Goal: Entertainment & Leisure: Consume media (video, audio)

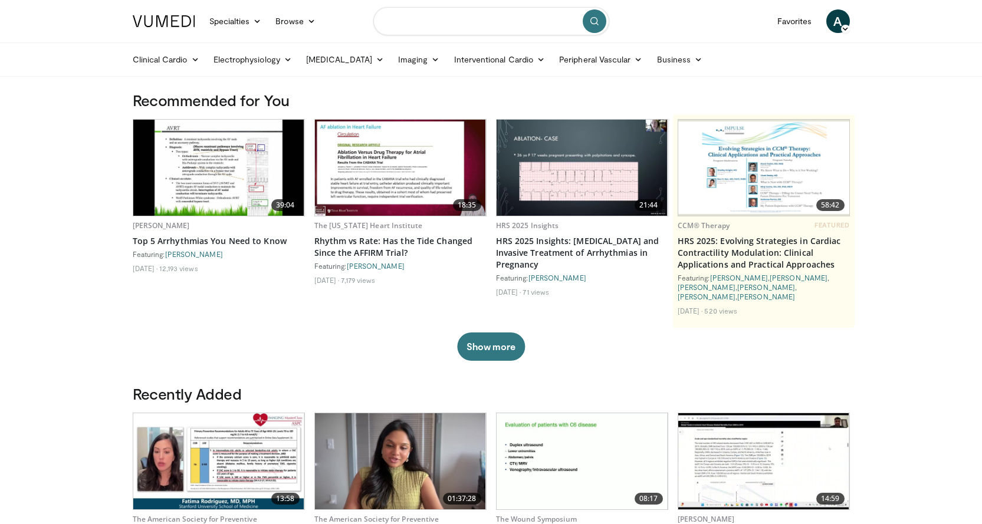
click at [434, 24] on input "Search topics, interventions" at bounding box center [491, 21] width 236 height 28
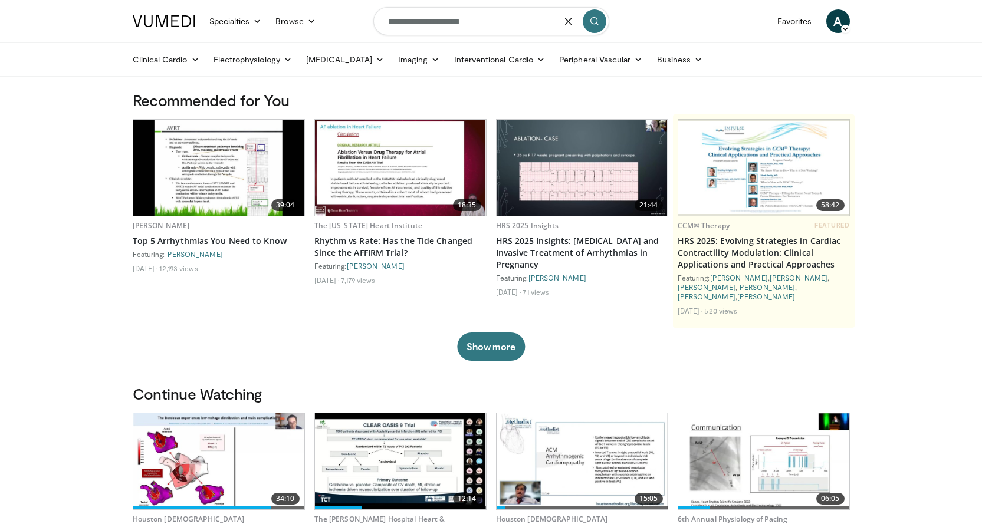
type input "**********"
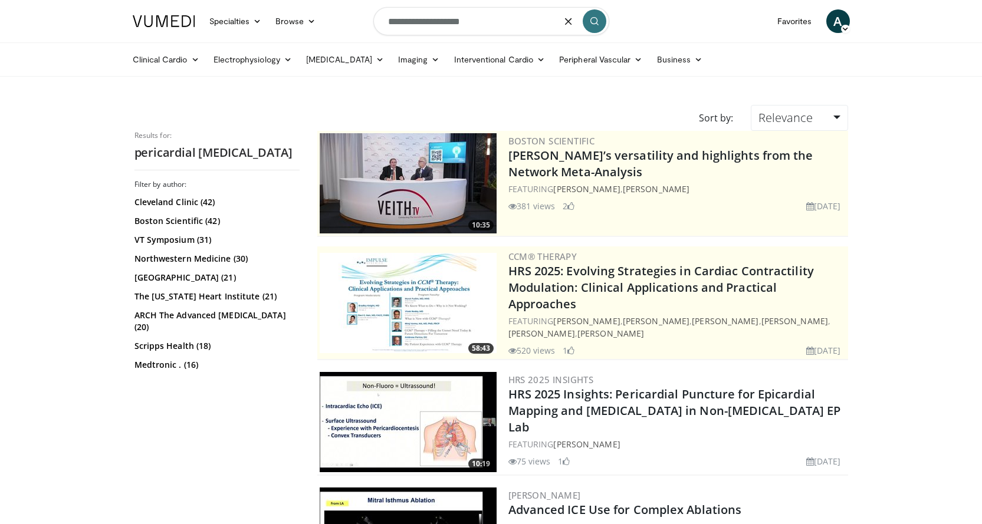
drag, startPoint x: 495, startPoint y: 20, endPoint x: 369, endPoint y: 9, distance: 126.7
click at [369, 9] on nav "Specialties Adult & Family Medicine Allergy, Asthma, Immunology Anesthesiology …" at bounding box center [491, 21] width 731 height 42
type input "**********"
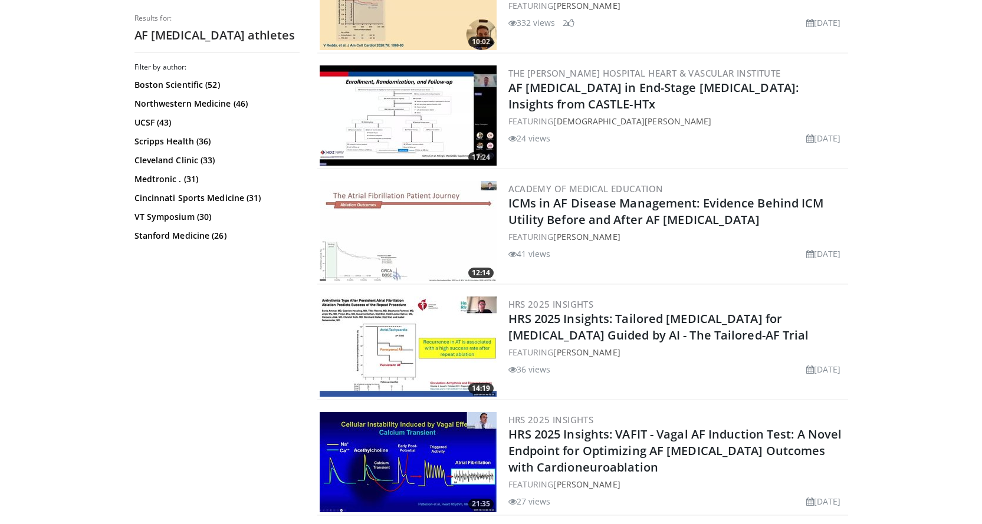
scroll to position [1533, 0]
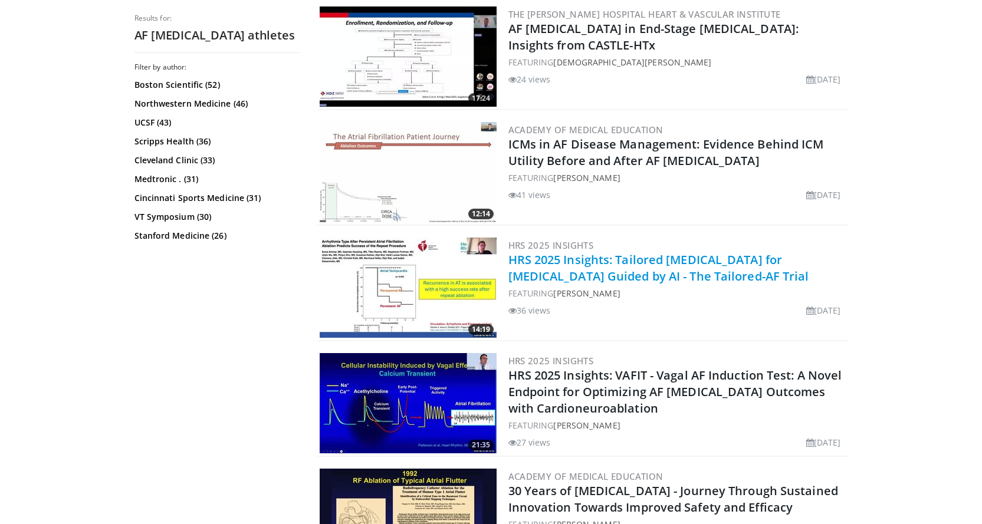
click at [562, 252] on link "HRS 2025 Insights: Tailored [MEDICAL_DATA] for [MEDICAL_DATA] Guided by AI - Th…" at bounding box center [658, 268] width 301 height 32
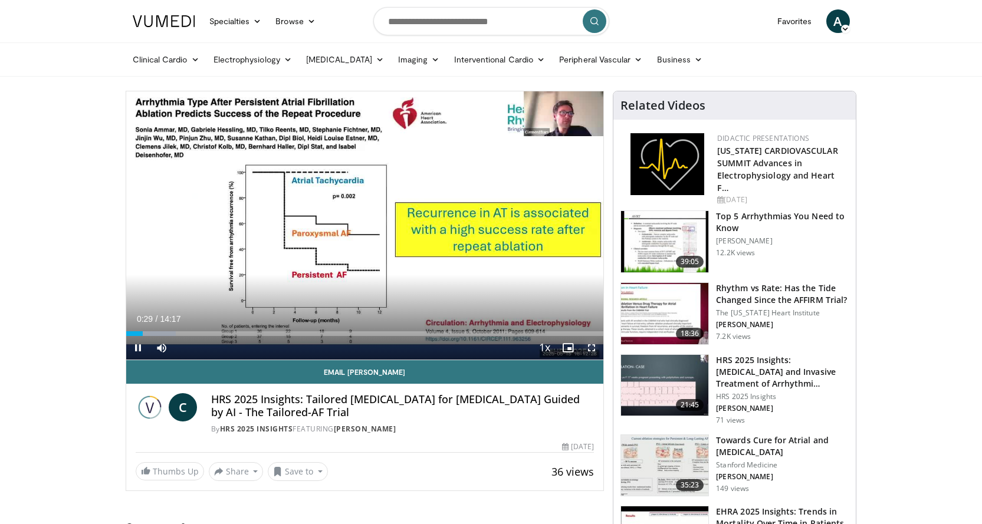
click at [593, 345] on span "Video Player" at bounding box center [592, 348] width 24 height 24
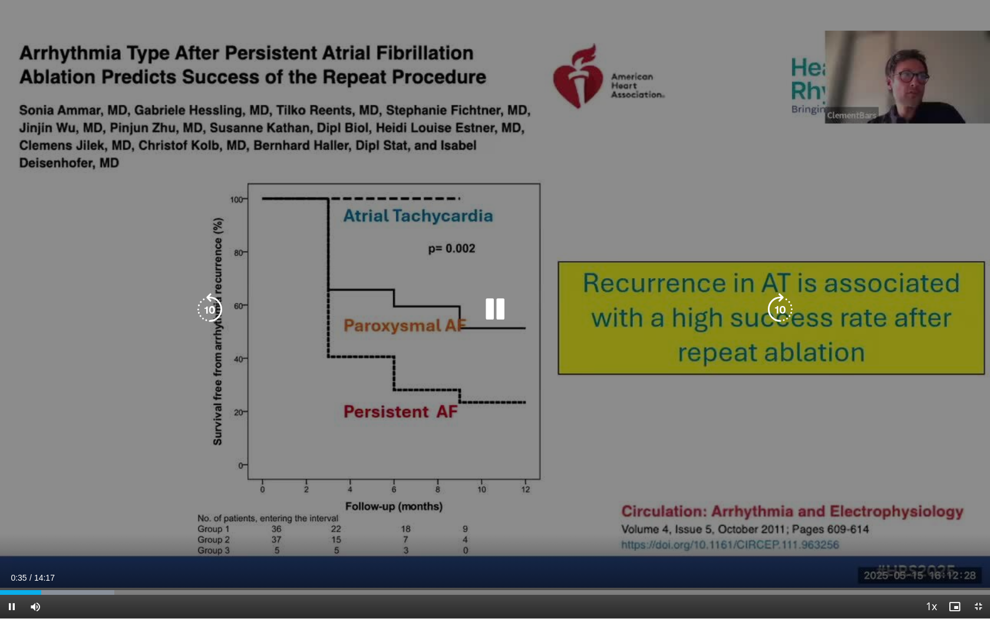
click at [297, 199] on div "10 seconds Tap to unmute" at bounding box center [495, 309] width 990 height 618
click at [489, 307] on icon "Video Player" at bounding box center [495, 309] width 33 height 33
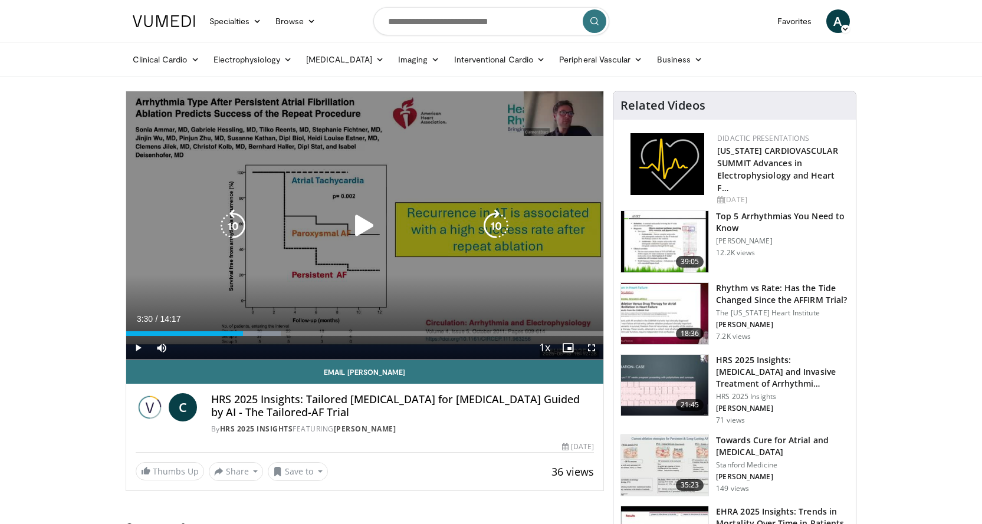
click at [364, 226] on icon "Video Player" at bounding box center [364, 225] width 33 height 33
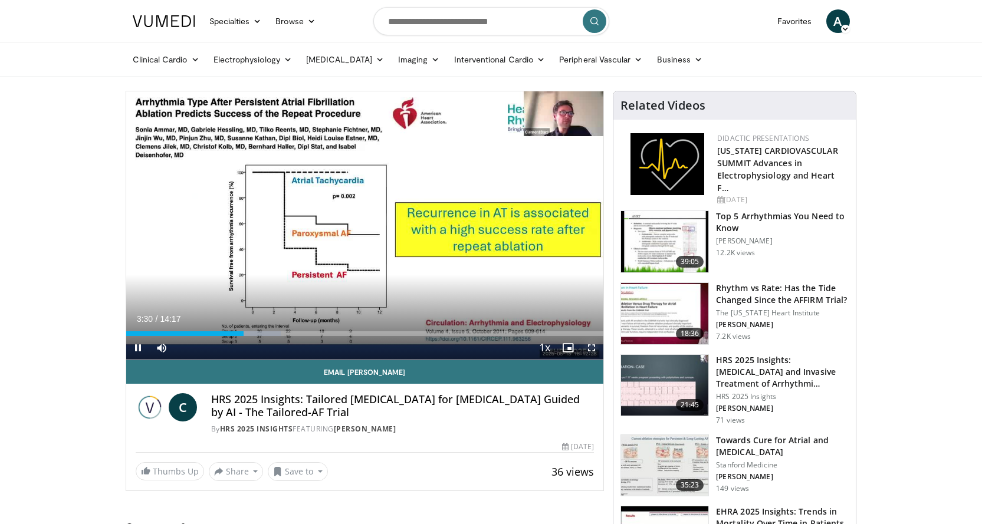
click at [592, 349] on span "Video Player" at bounding box center [592, 348] width 24 height 24
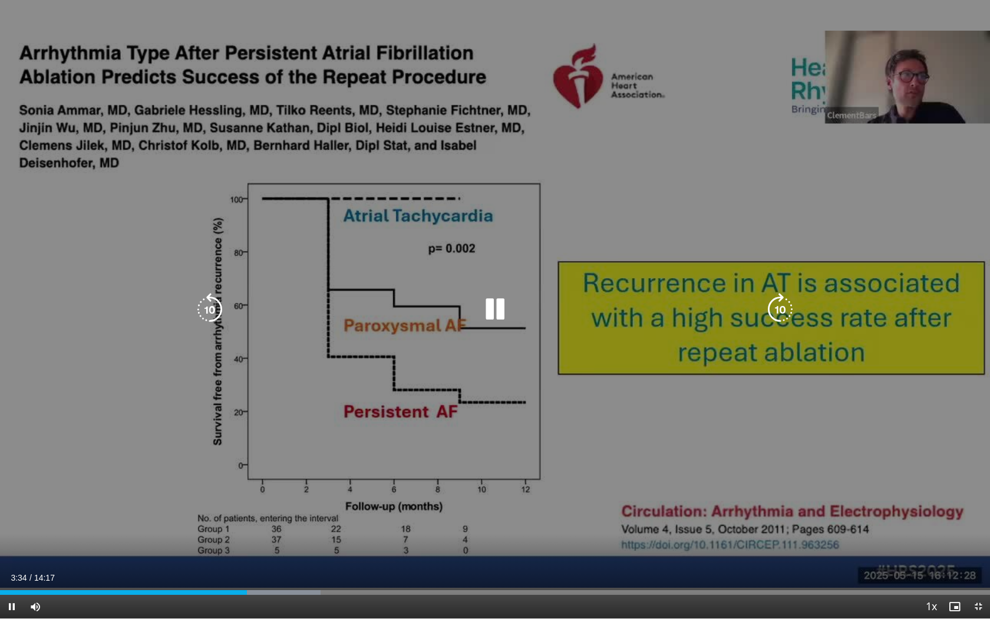
click at [956, 255] on div "10 seconds Tap to unmute" at bounding box center [495, 309] width 990 height 618
click at [955, 256] on div "10 seconds Tap to unmute" at bounding box center [495, 309] width 990 height 618
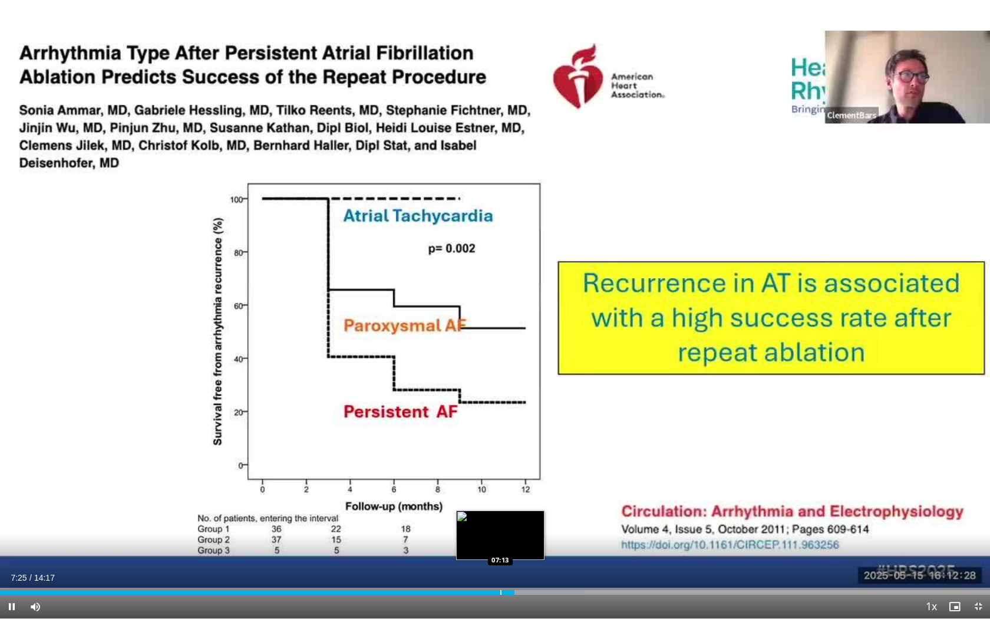
click at [501, 523] on div "Progress Bar" at bounding box center [501, 592] width 1 height 5
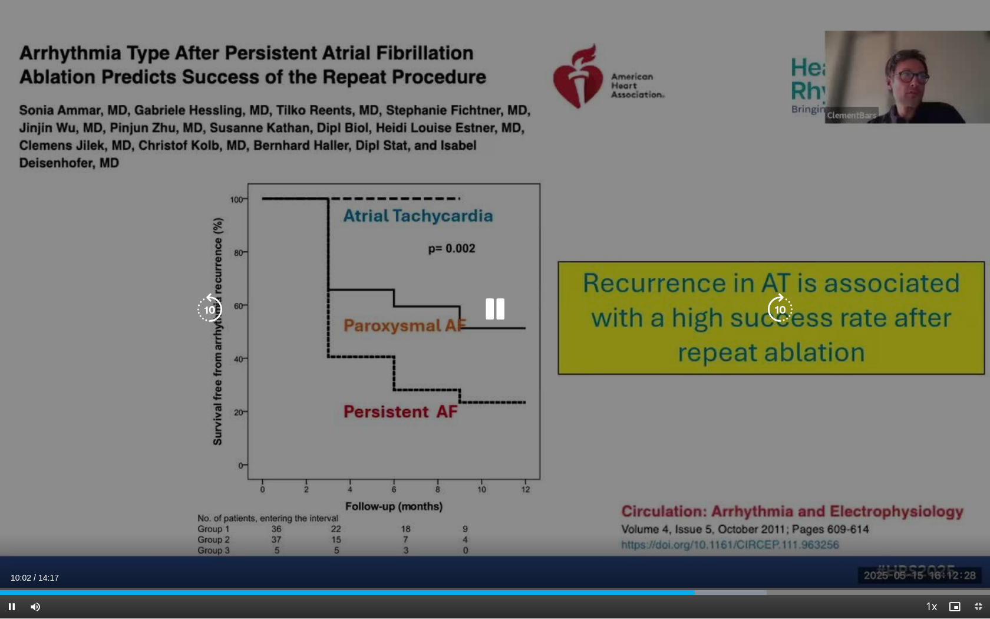
click at [508, 54] on div "10 seconds Tap to unmute" at bounding box center [495, 309] width 990 height 618
click at [490, 305] on icon "Video Player" at bounding box center [495, 309] width 33 height 33
click at [210, 304] on icon "Video Player" at bounding box center [209, 309] width 33 height 33
click at [500, 309] on icon "Video Player" at bounding box center [495, 309] width 33 height 33
click at [493, 314] on icon "Video Player" at bounding box center [495, 309] width 33 height 33
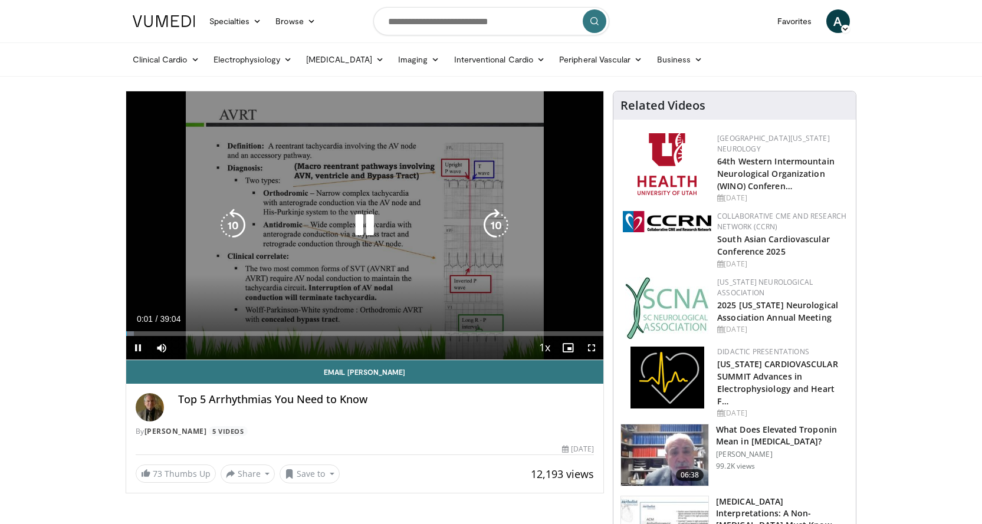
click at [322, 201] on div "10 seconds Tap to unmute" at bounding box center [365, 225] width 478 height 268
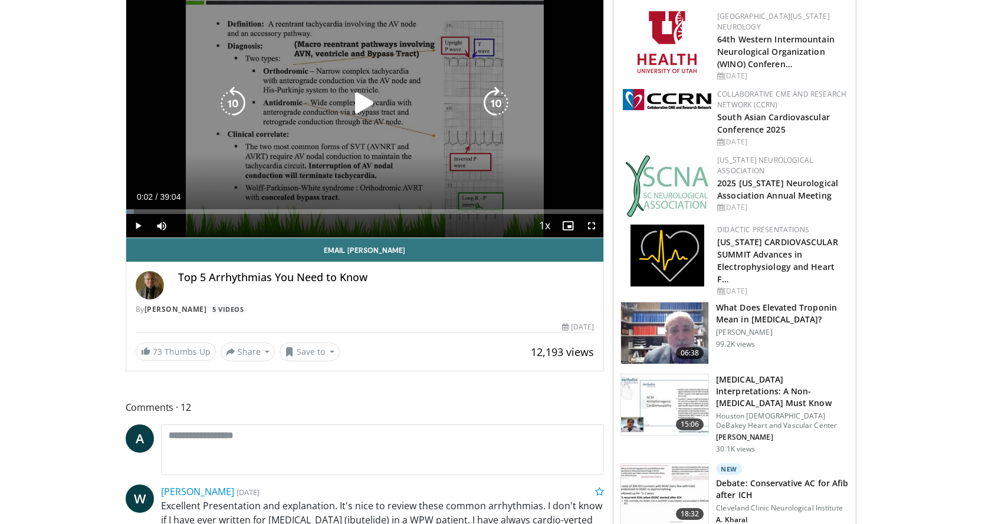
scroll to position [295, 0]
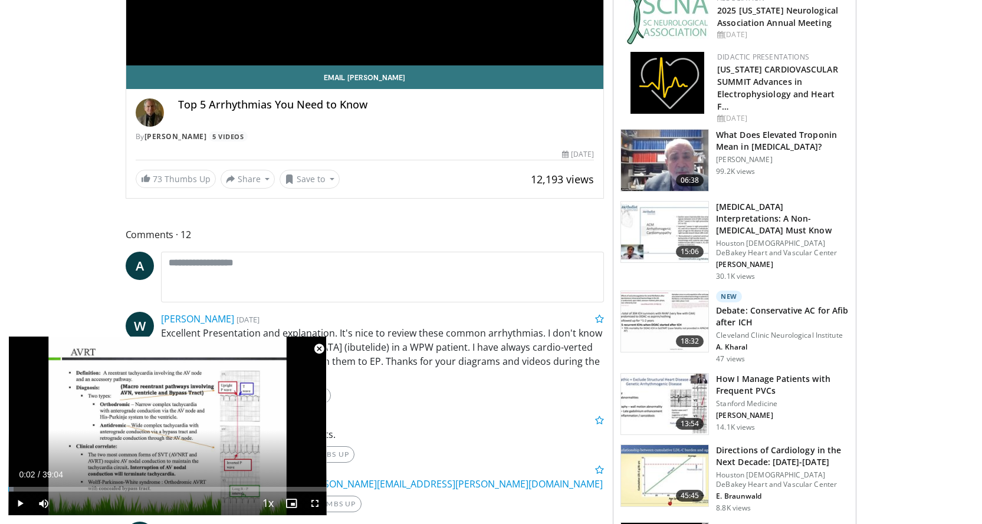
click at [312, 347] on span "Video Player" at bounding box center [319, 349] width 24 height 24
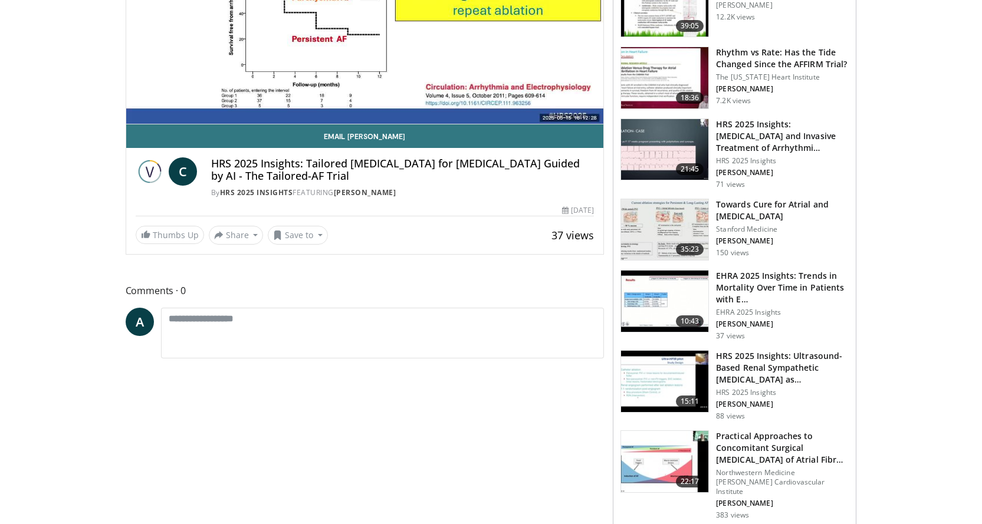
scroll to position [59, 0]
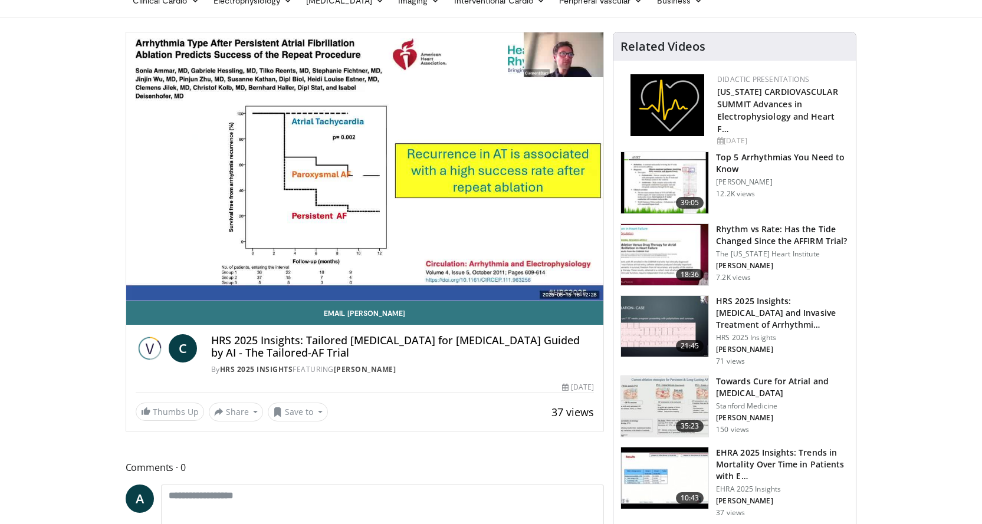
click at [364, 166] on span "Video Player" at bounding box center [364, 166] width 0 height 0
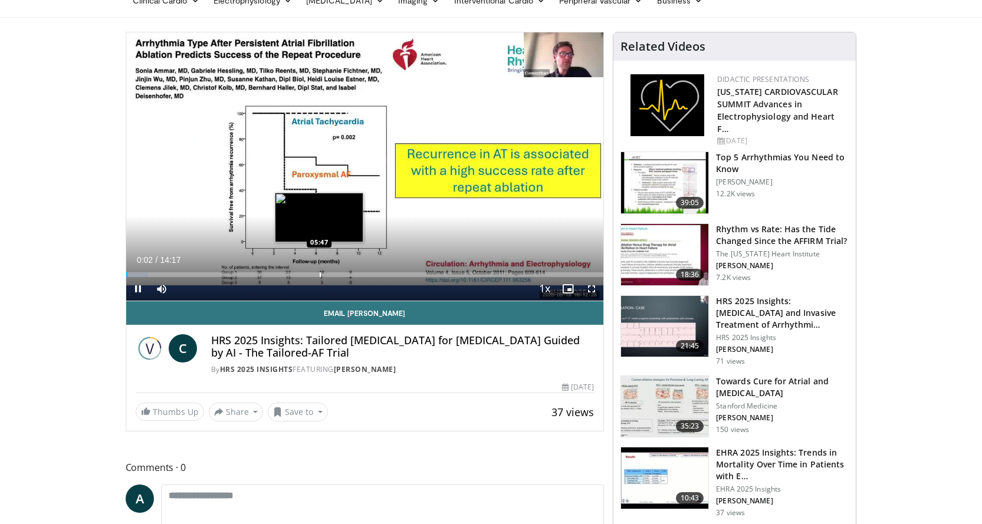
click at [319, 270] on div "Loaded : 4.62% 00:03 05:47" at bounding box center [365, 271] width 478 height 11
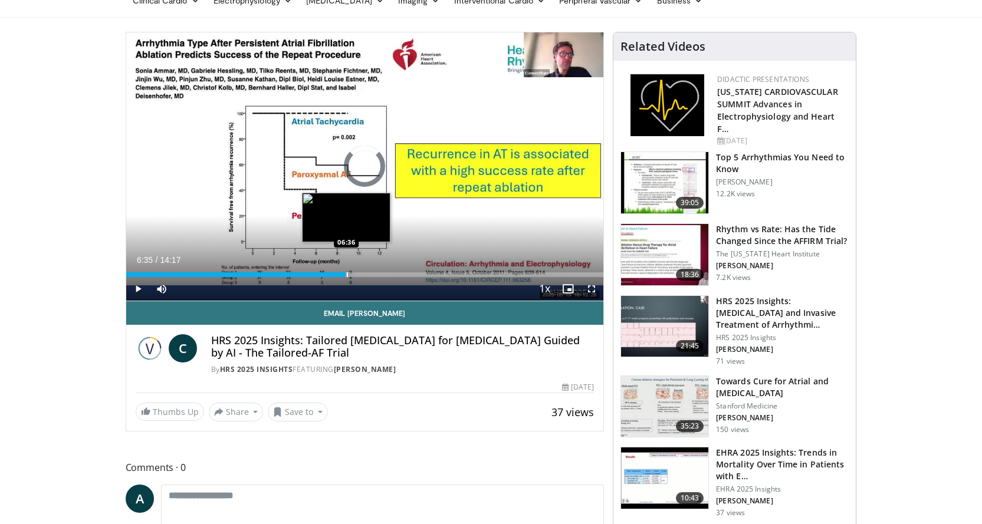
click at [347, 276] on div "Progress Bar" at bounding box center [347, 274] width 1 height 5
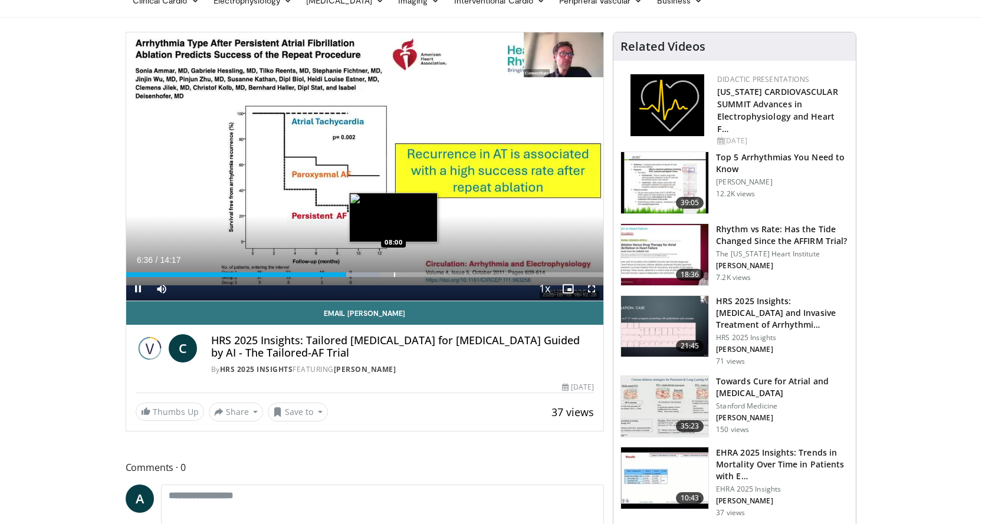
click at [394, 276] on div "Progress Bar" at bounding box center [394, 274] width 1 height 5
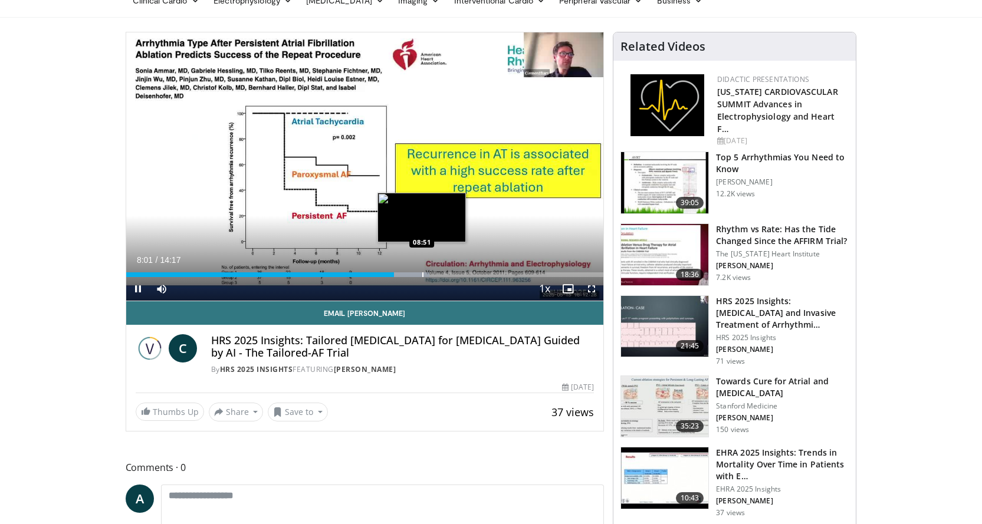
click at [423, 274] on div "Progress Bar" at bounding box center [410, 274] width 39 height 5
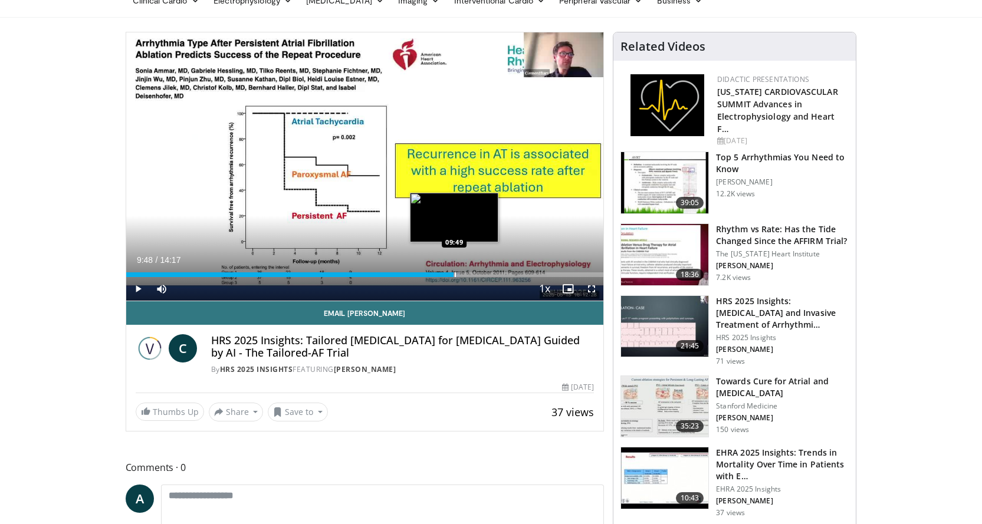
click at [455, 275] on div "Progress Bar" at bounding box center [455, 274] width 1 height 5
click at [480, 276] on div "Progress Bar" at bounding box center [479, 274] width 1 height 5
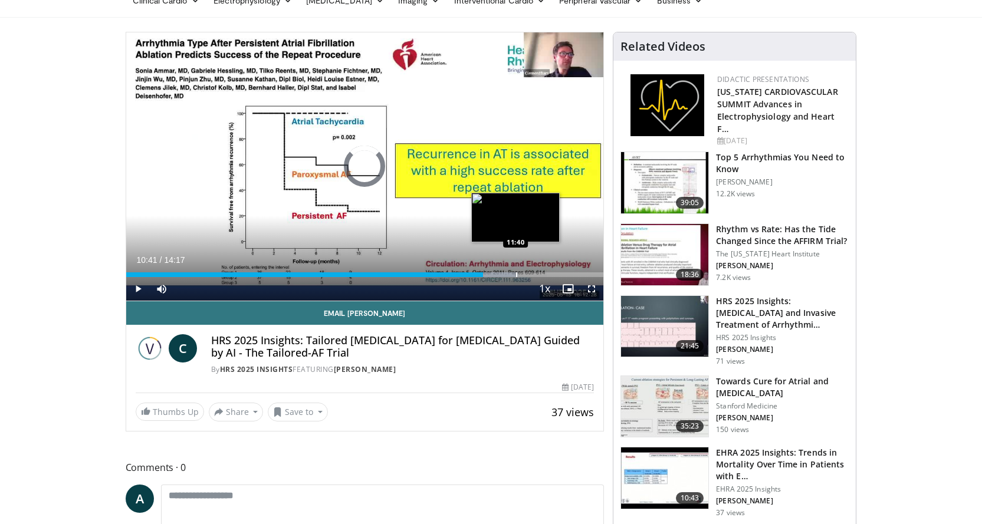
click at [516, 274] on div "Progress Bar" at bounding box center [516, 274] width 1 height 5
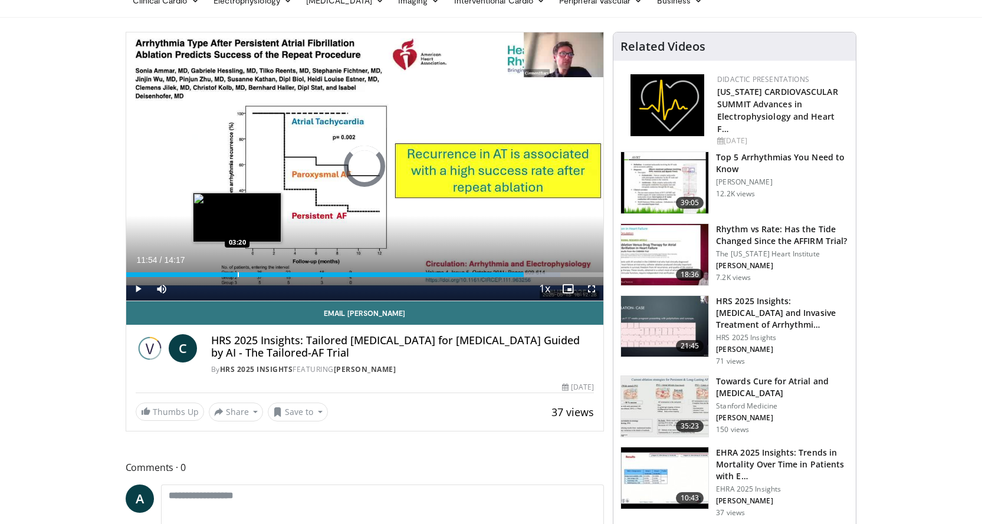
click at [238, 272] on div "Progress Bar" at bounding box center [238, 274] width 1 height 5
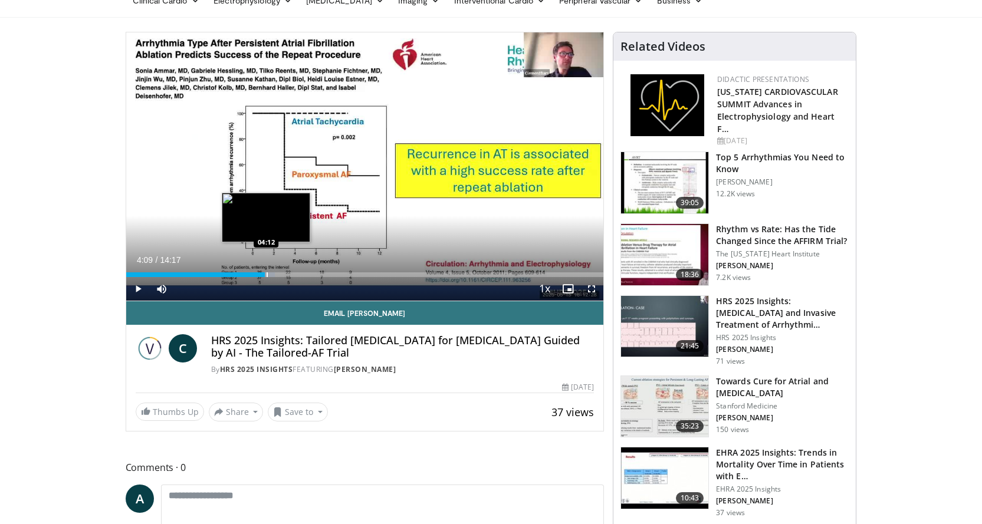
click at [265, 272] on div "Progress Bar" at bounding box center [255, 274] width 39 height 5
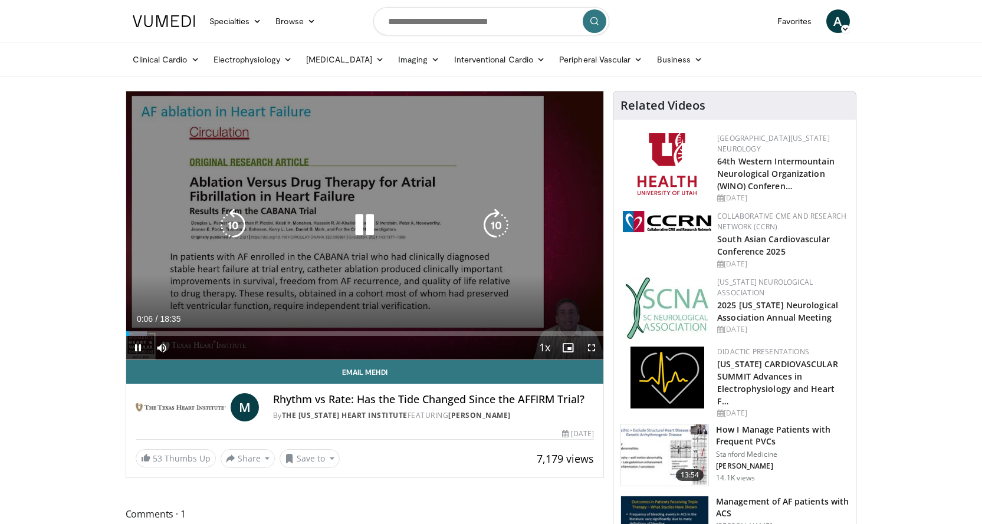
click at [366, 226] on icon "Video Player" at bounding box center [364, 225] width 33 height 33
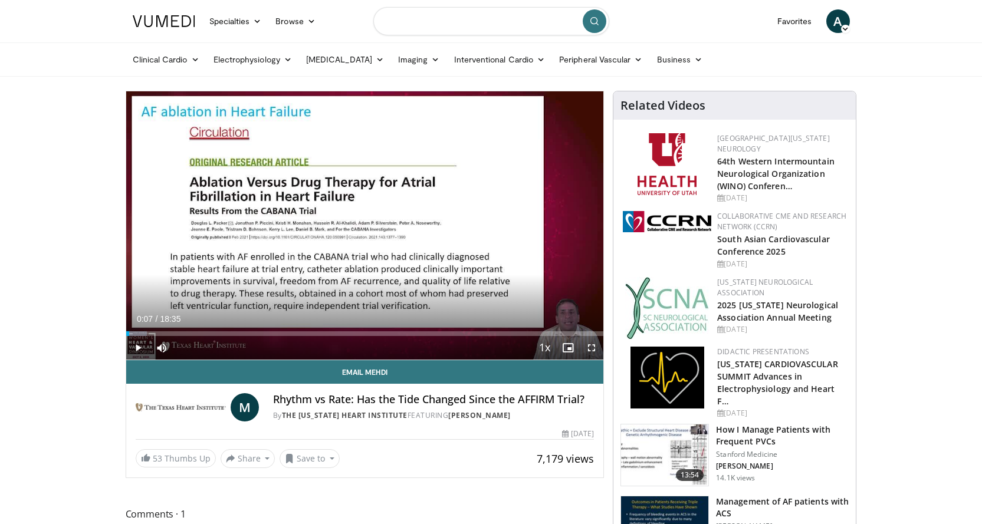
click at [433, 22] on input "Search topics, interventions" at bounding box center [491, 21] width 236 height 28
